Goal: Task Accomplishment & Management: Use online tool/utility

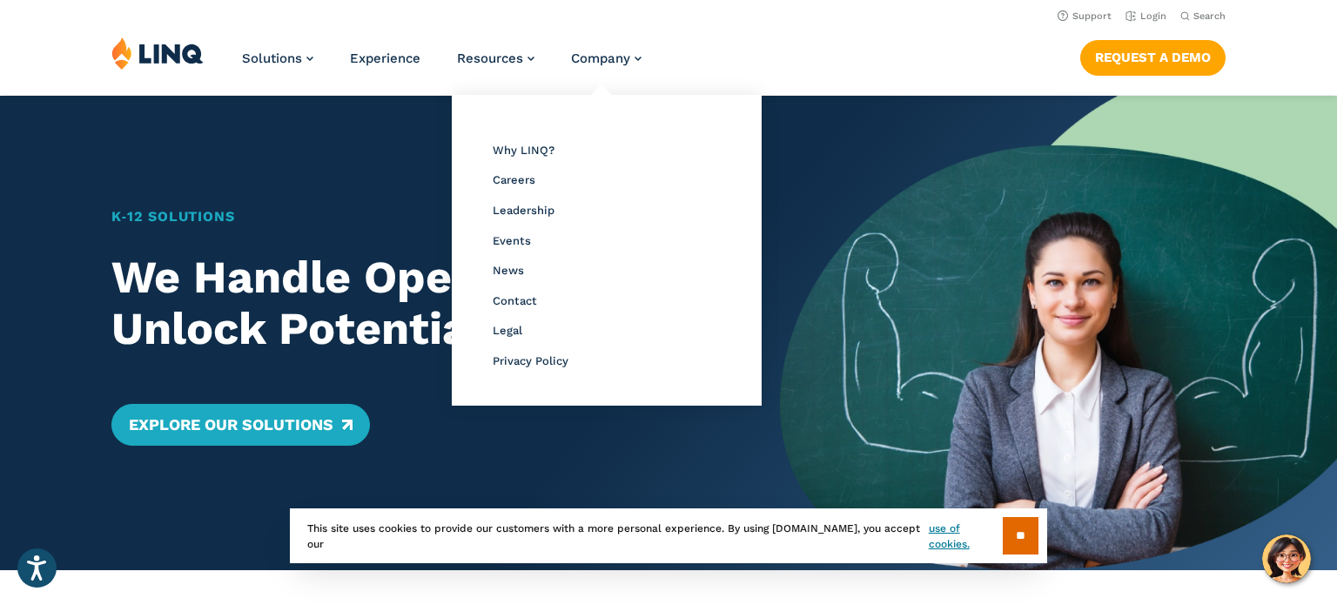
scroll to position [2, 0]
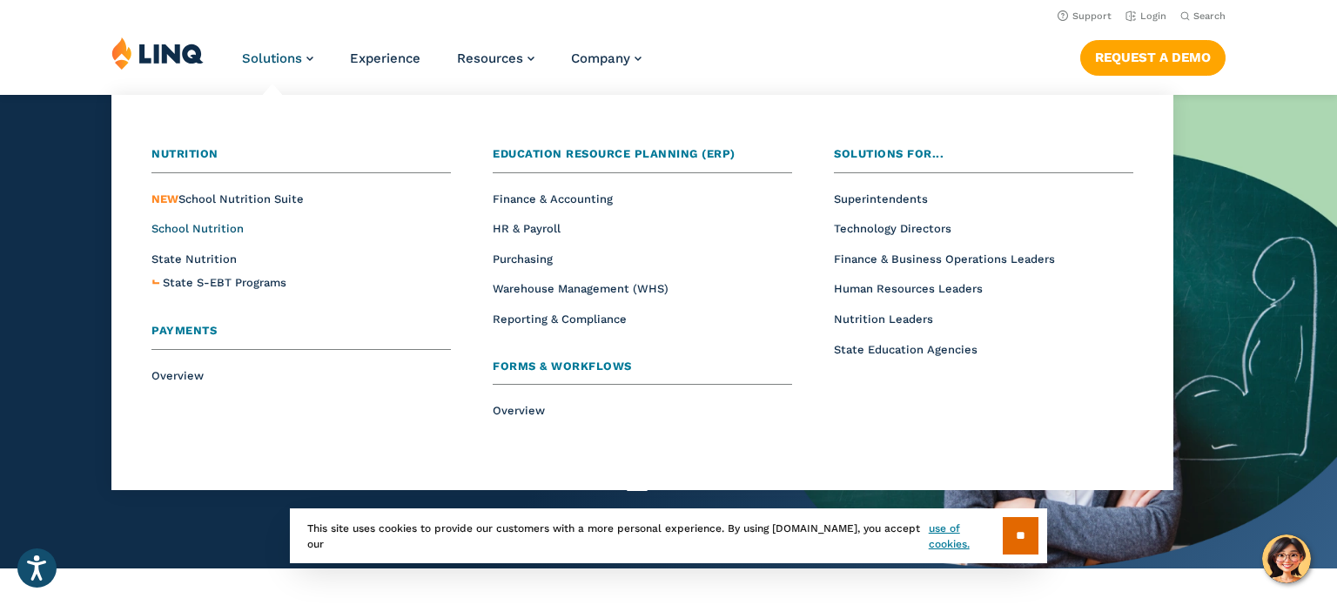
click at [230, 226] on span "School Nutrition" at bounding box center [197, 228] width 92 height 13
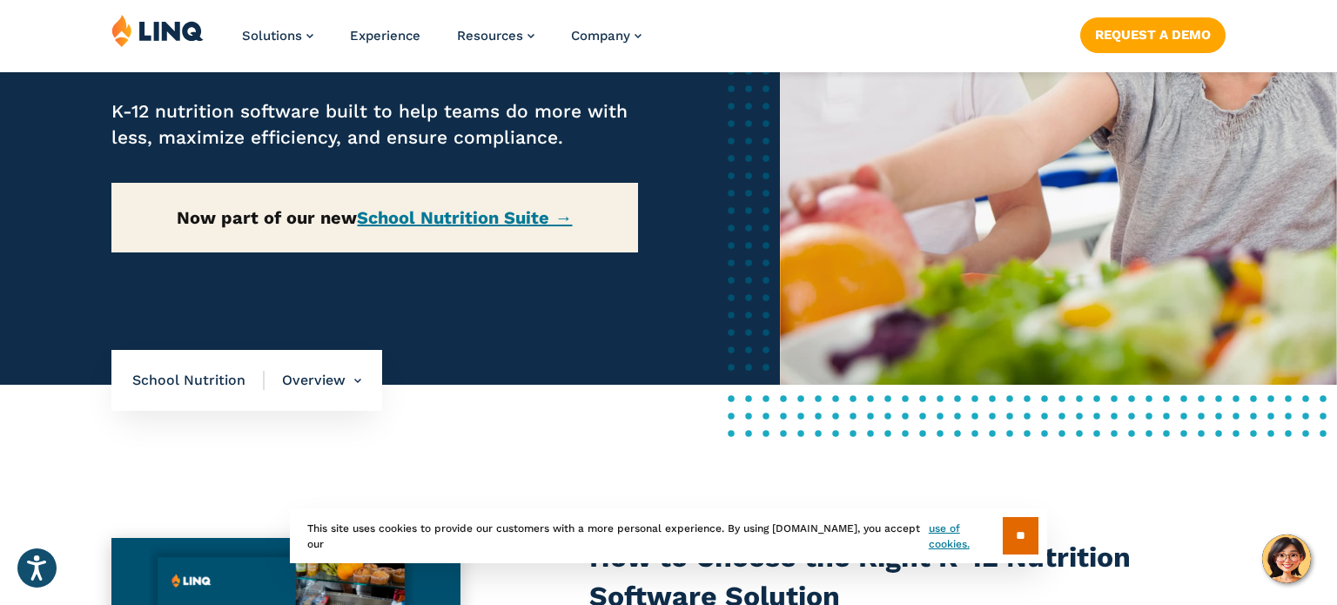
scroll to position [353, 0]
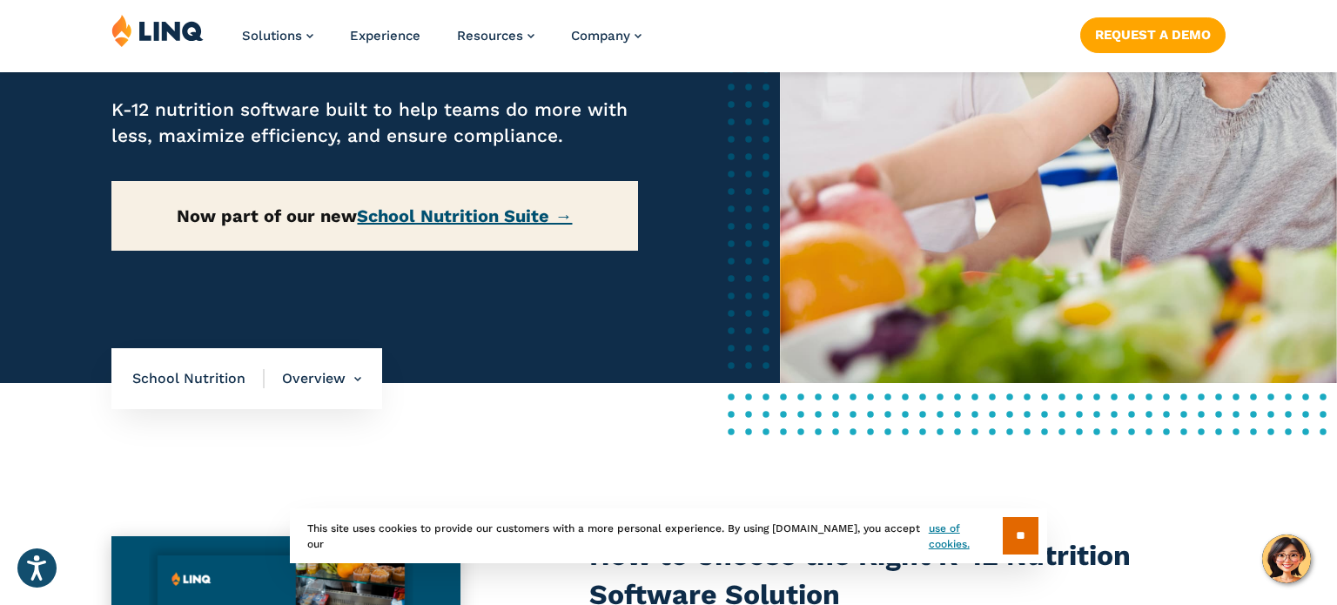
click at [468, 212] on link "School Nutrition Suite →" at bounding box center [464, 215] width 215 height 21
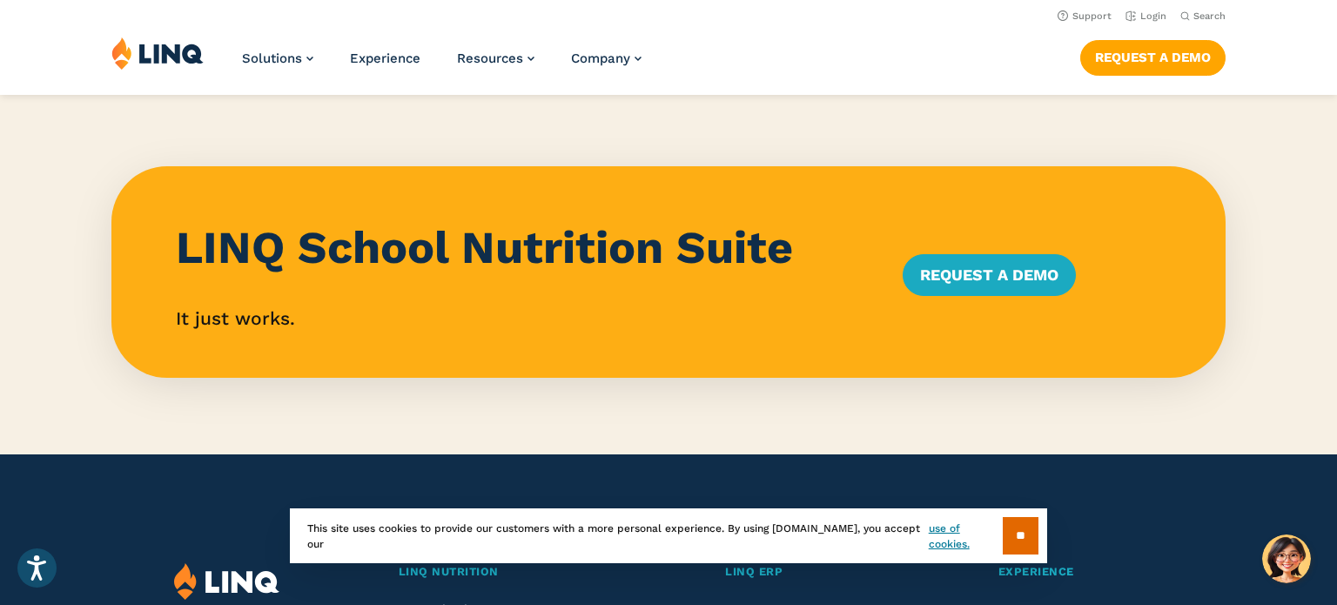
scroll to position [1511, 0]
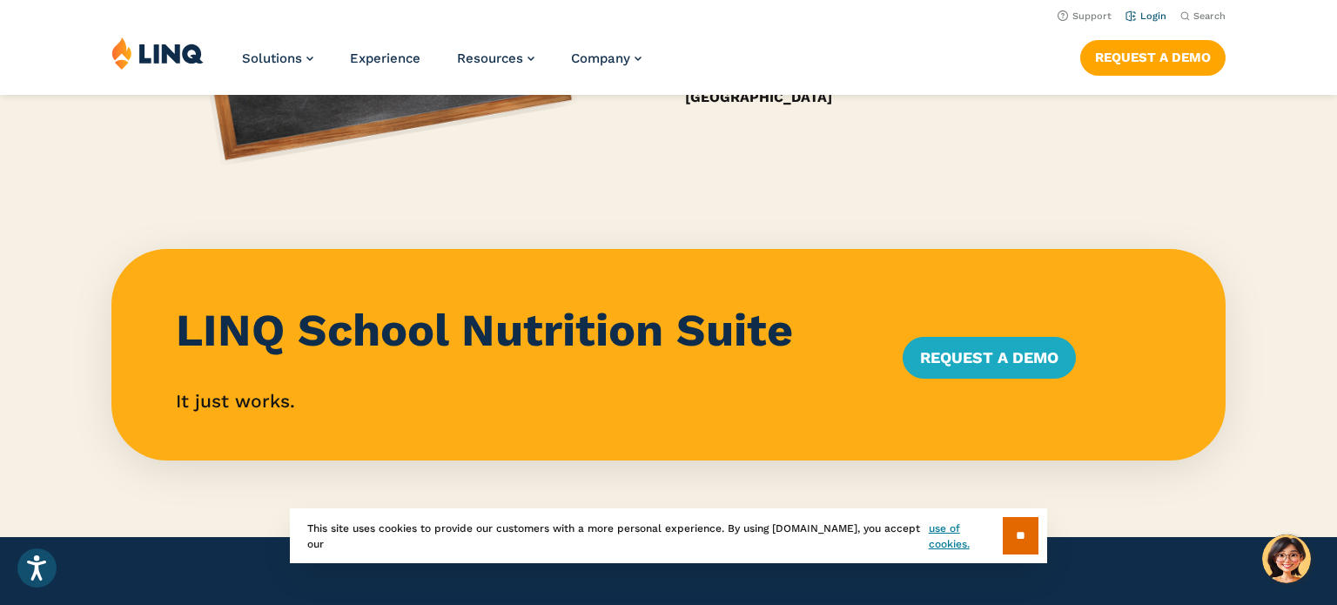
click at [1140, 19] on link "Login" at bounding box center [1145, 15] width 41 height 11
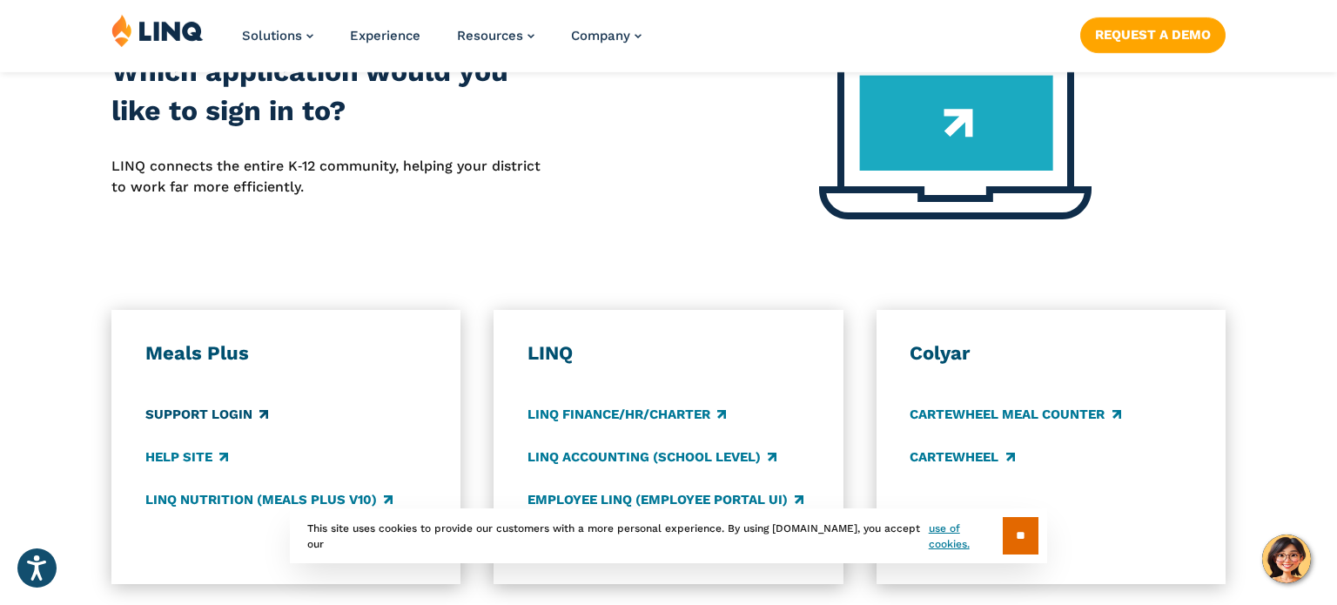
scroll to position [742, 0]
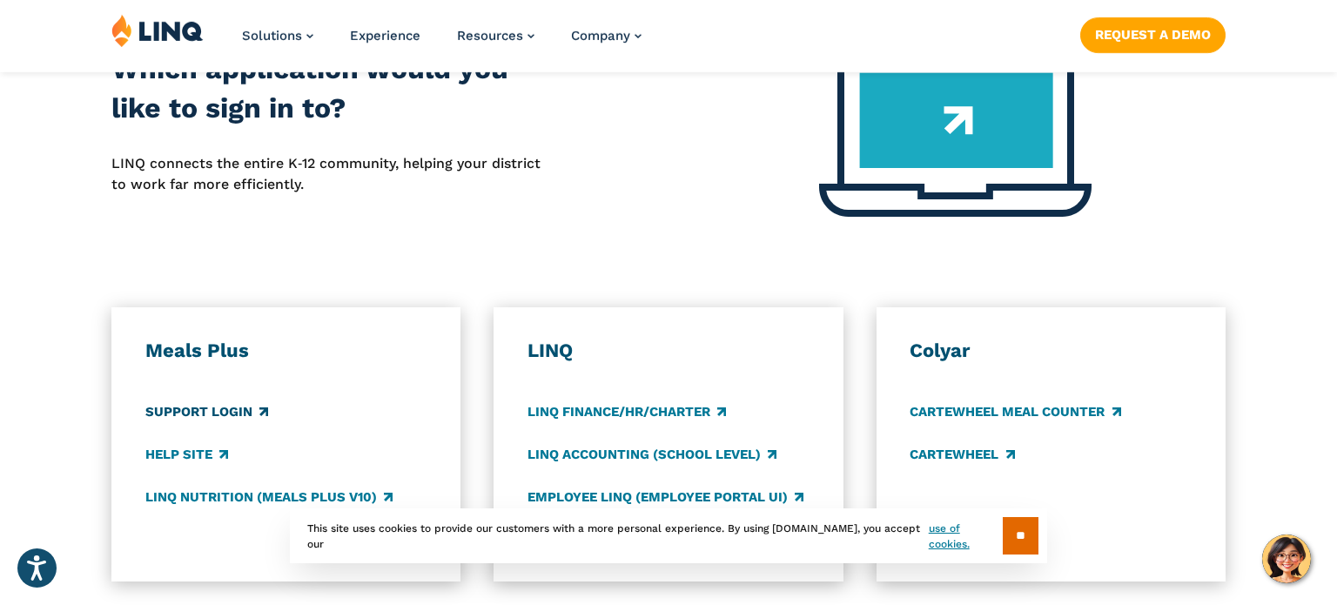
click at [244, 408] on link "Support Login" at bounding box center [206, 411] width 123 height 19
